Goal: Information Seeking & Learning: Learn about a topic

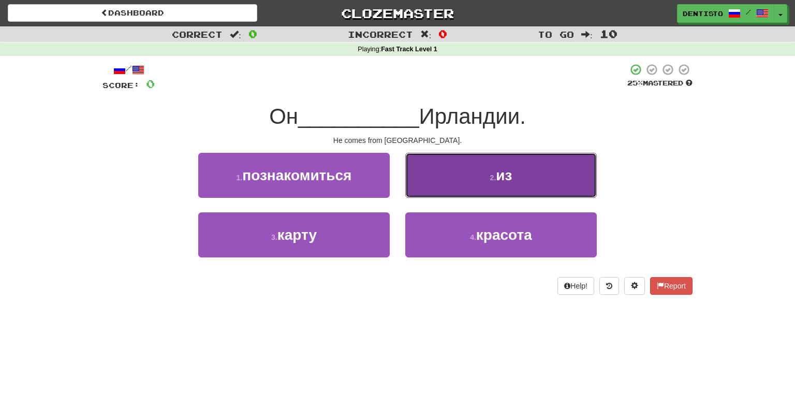
click at [420, 188] on button "2 . из" at bounding box center [501, 175] width 192 height 45
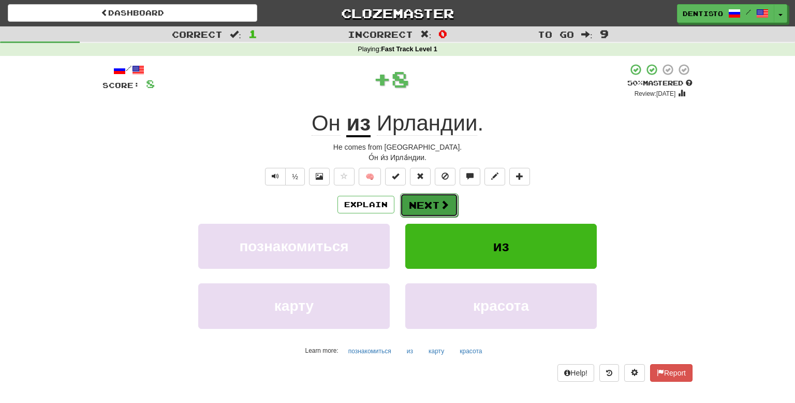
click at [418, 198] on button "Next" at bounding box center [429, 205] width 58 height 24
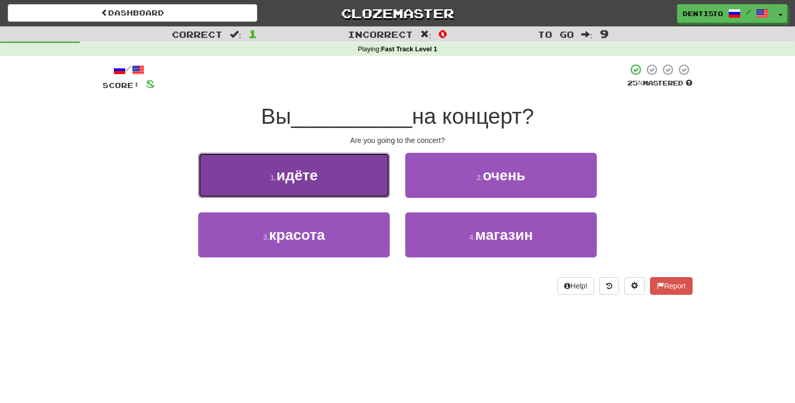
click at [378, 188] on button "1 . идёте" at bounding box center [294, 175] width 192 height 45
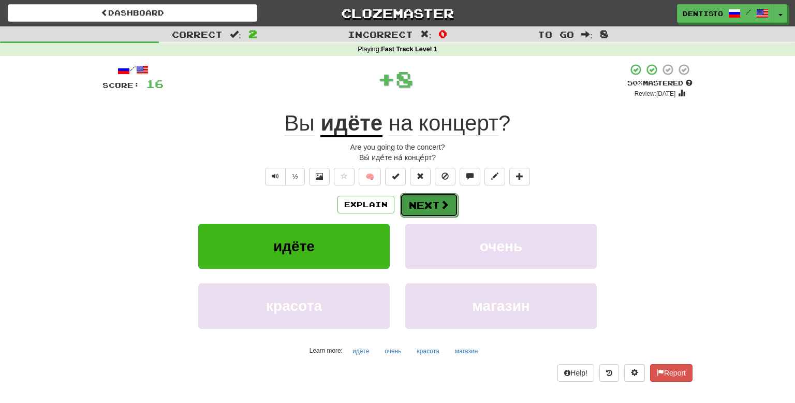
click at [410, 196] on button "Next" at bounding box center [429, 205] width 58 height 24
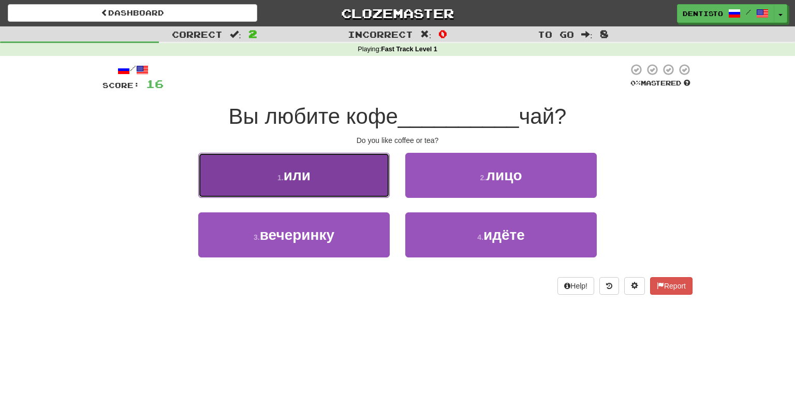
click at [312, 184] on button "1 . или" at bounding box center [294, 175] width 192 height 45
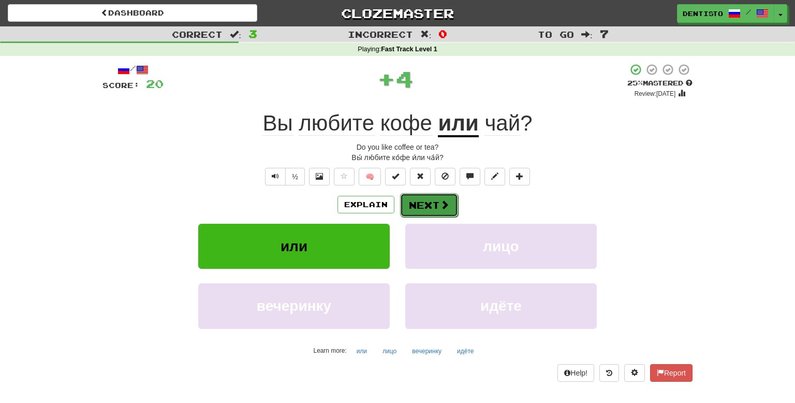
click at [417, 196] on button "Next" at bounding box center [429, 205] width 58 height 24
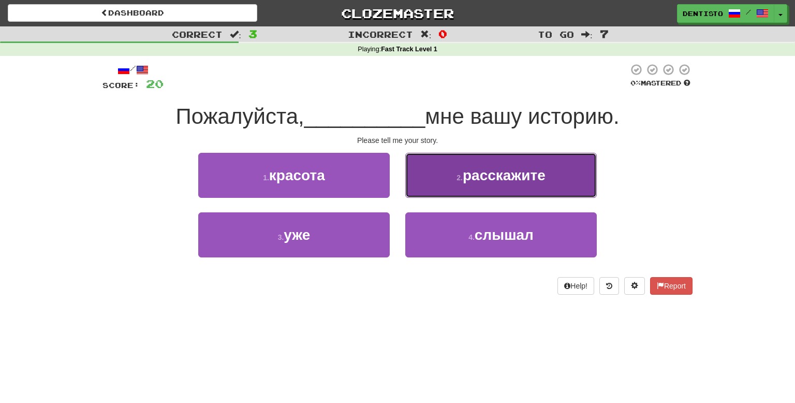
click at [459, 176] on small "2 ." at bounding box center [460, 177] width 6 height 8
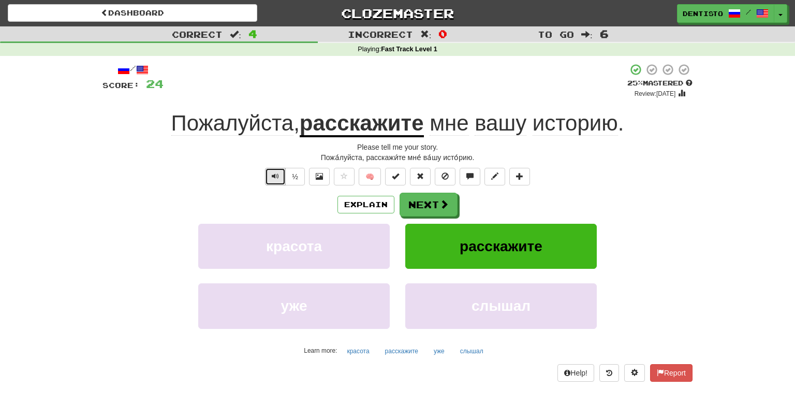
click at [275, 178] on span "Text-to-speech controls" at bounding box center [275, 175] width 7 height 7
click at [410, 201] on button "Next" at bounding box center [429, 205] width 58 height 24
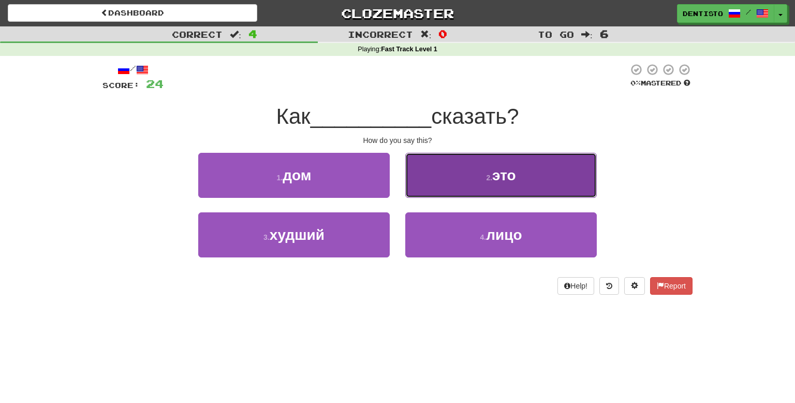
click at [449, 180] on button "2 . это" at bounding box center [501, 175] width 192 height 45
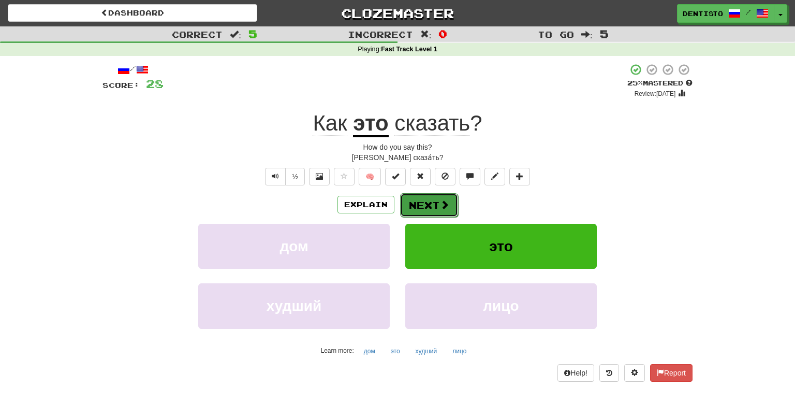
click at [415, 193] on button "Next" at bounding box center [429, 205] width 58 height 24
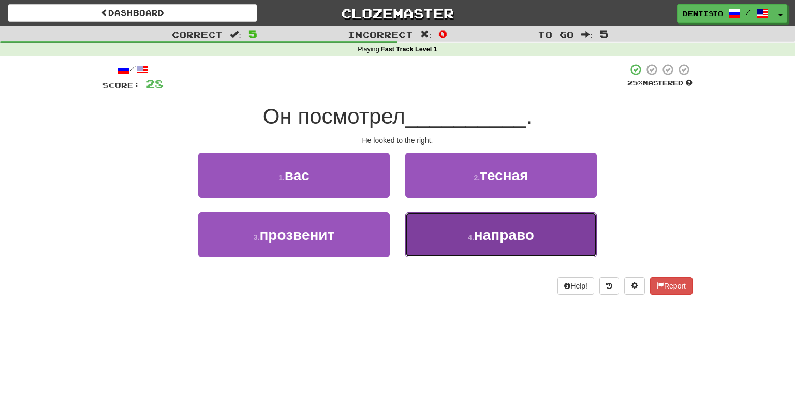
click at [451, 225] on button "4 . направо" at bounding box center [501, 234] width 192 height 45
